Goal: Information Seeking & Learning: Learn about a topic

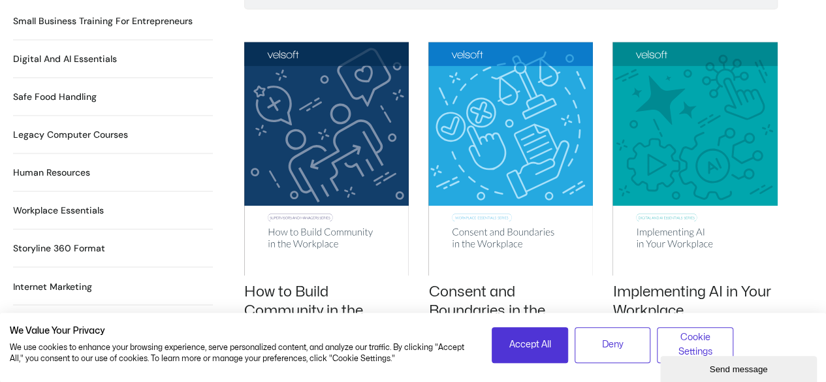
click at [367, 110] on img at bounding box center [326, 159] width 165 height 234
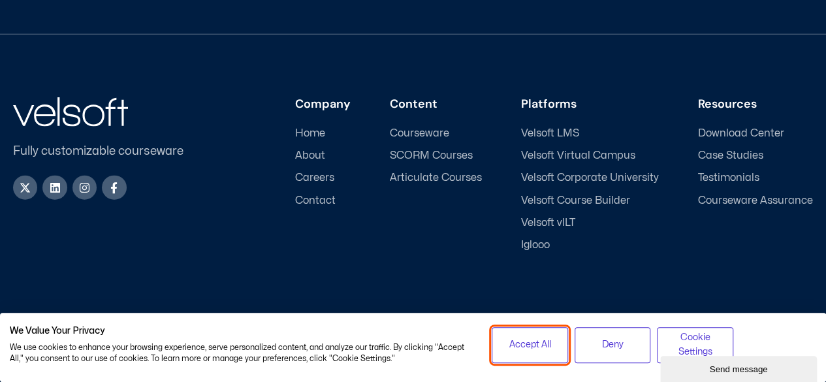
click at [556, 336] on button "Accept All" at bounding box center [530, 345] width 76 height 36
